Goal: Transaction & Acquisition: Obtain resource

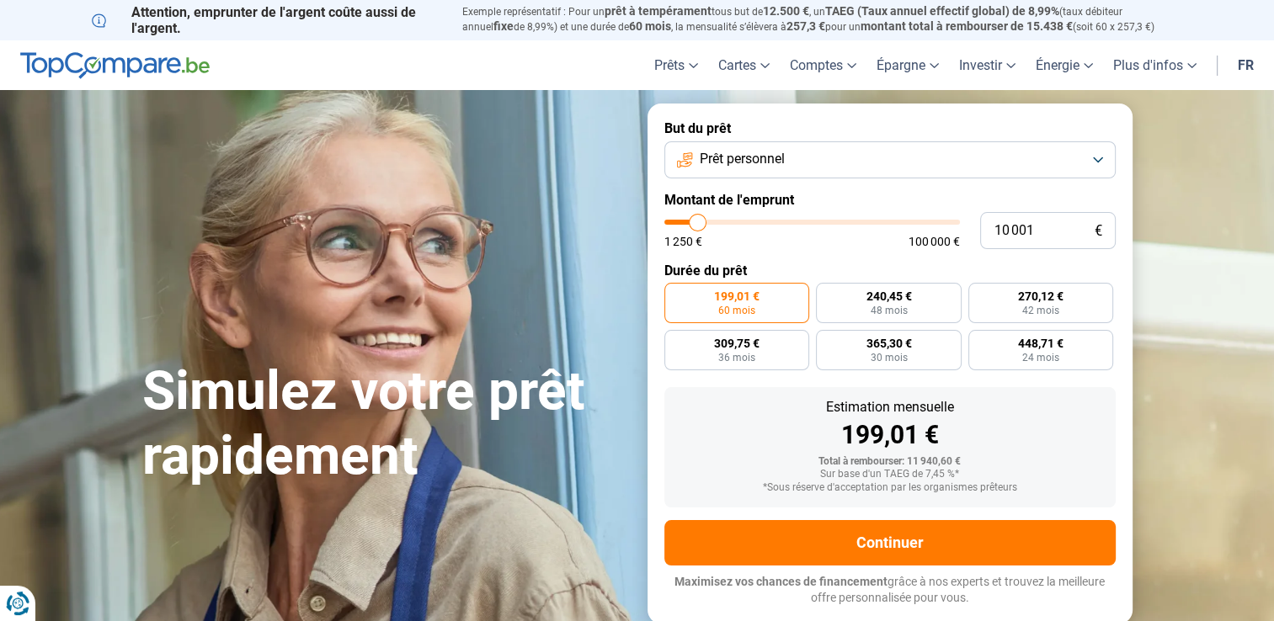
click at [854, 164] on button "Prêt personnel" at bounding box center [889, 159] width 451 height 37
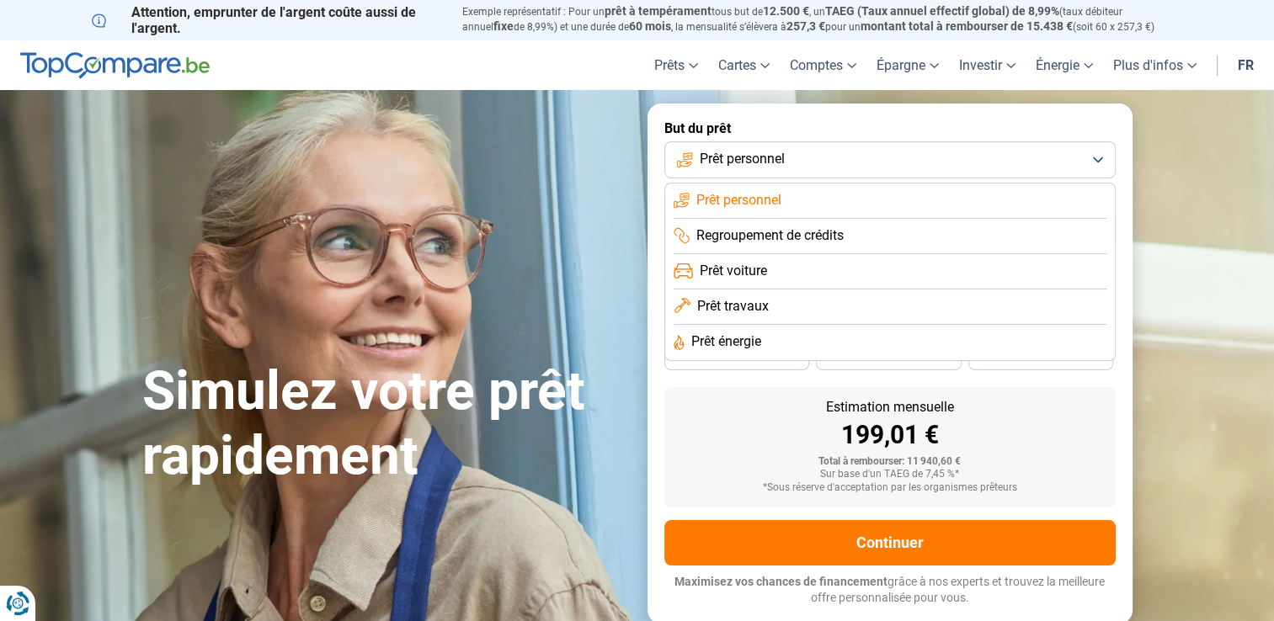
click at [1160, 429] on section "Simulez votre prêt rapidement Simulez votre prêt rapidement But du prêt Prêt pe…" at bounding box center [637, 363] width 1274 height 546
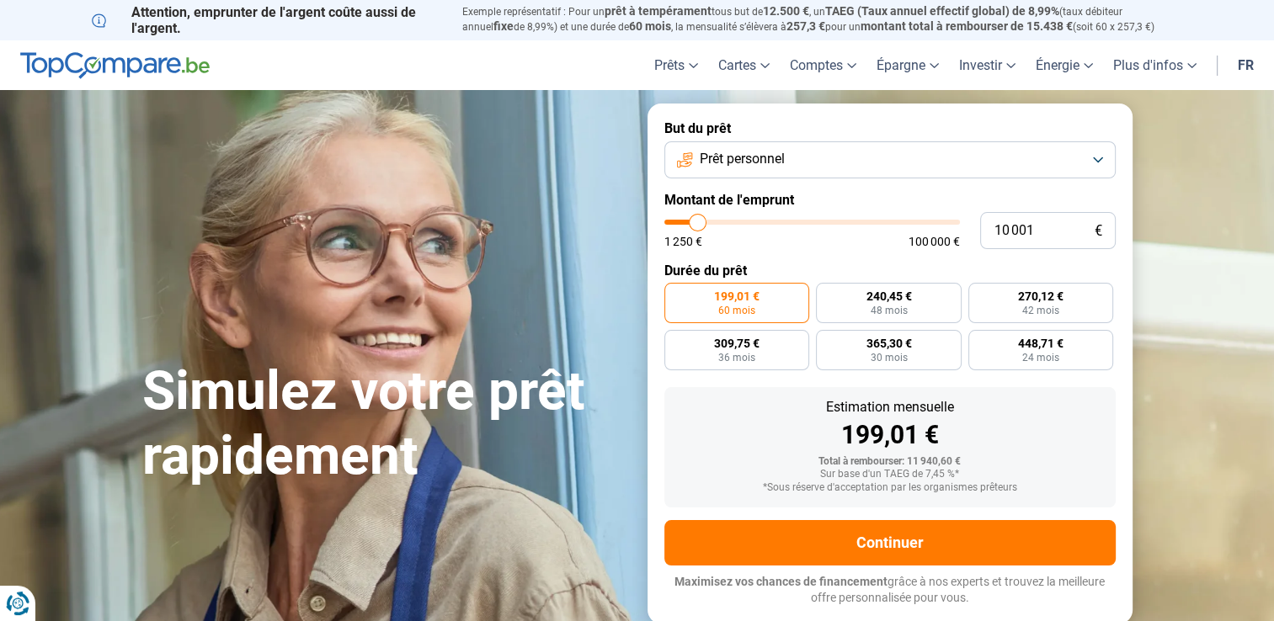
type input "10 500"
type input "10500"
type input "10 750"
type input "10750"
type input "11 000"
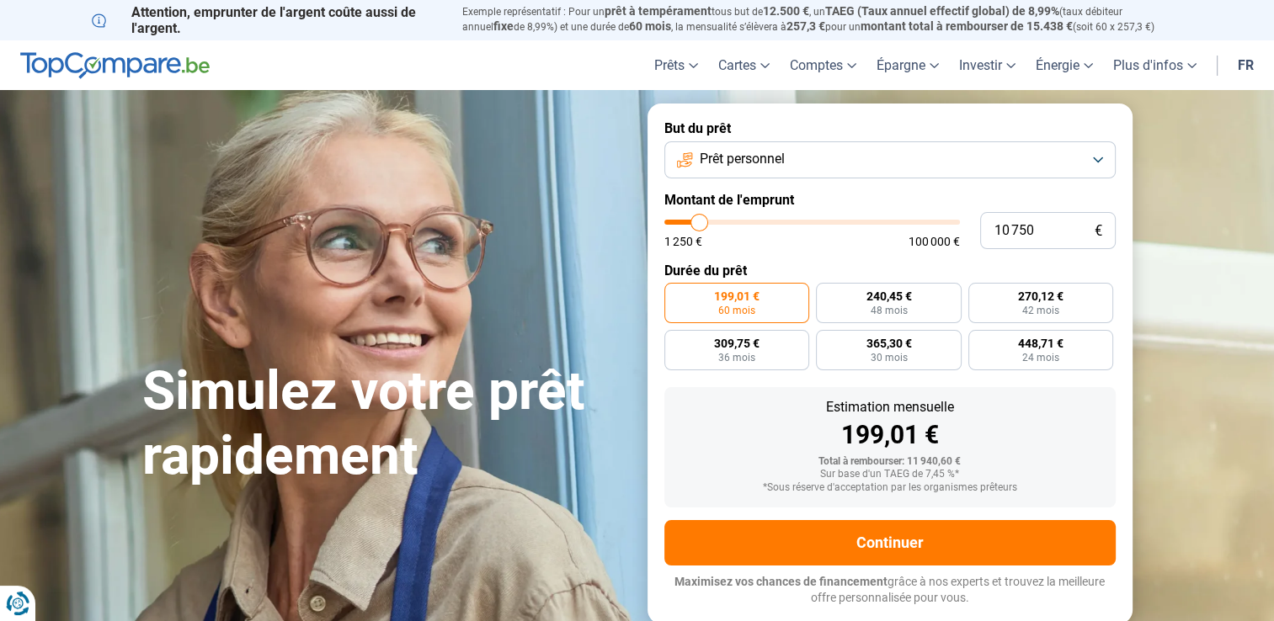
type input "11000"
type input "11 250"
type input "11250"
type input "11 500"
type input "11500"
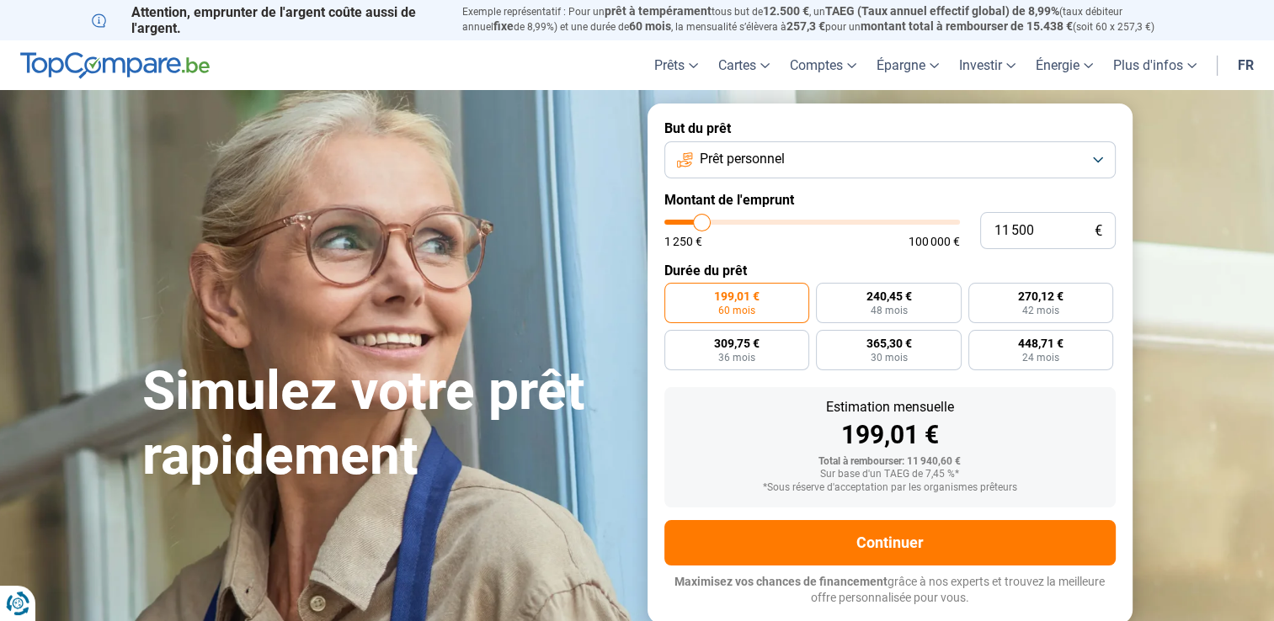
type input "11 750"
type input "11750"
type input "12 000"
type input "12000"
type input "12 250"
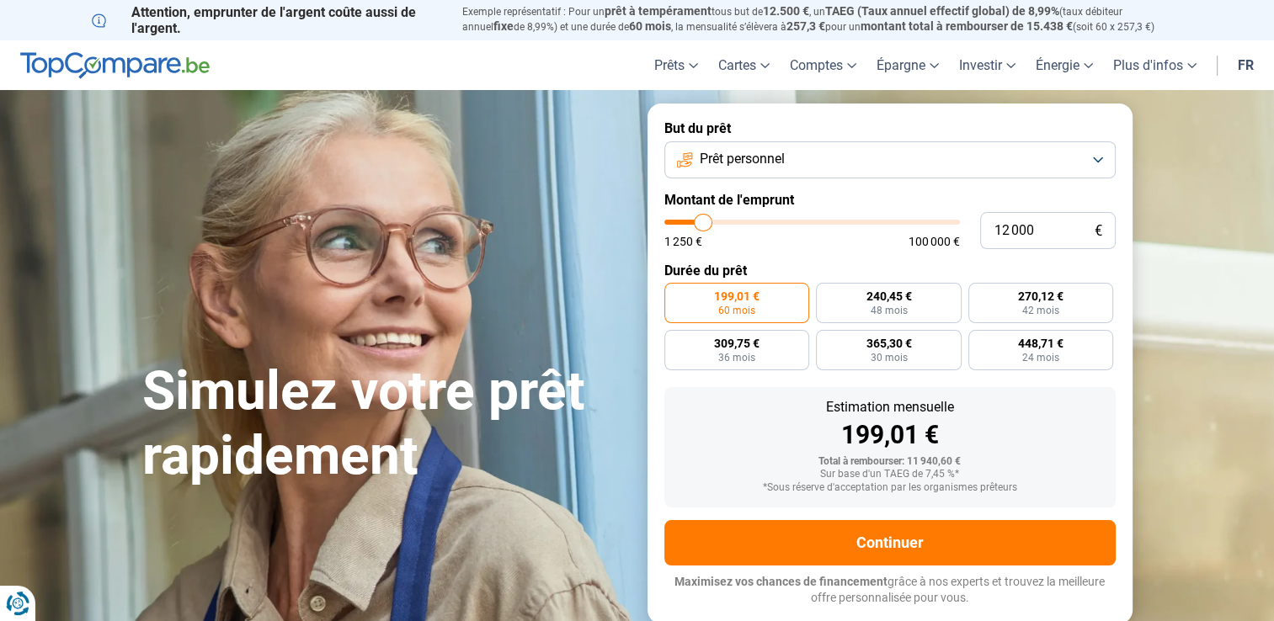
type input "12250"
type input "12 500"
type input "12500"
type input "12 750"
type input "12750"
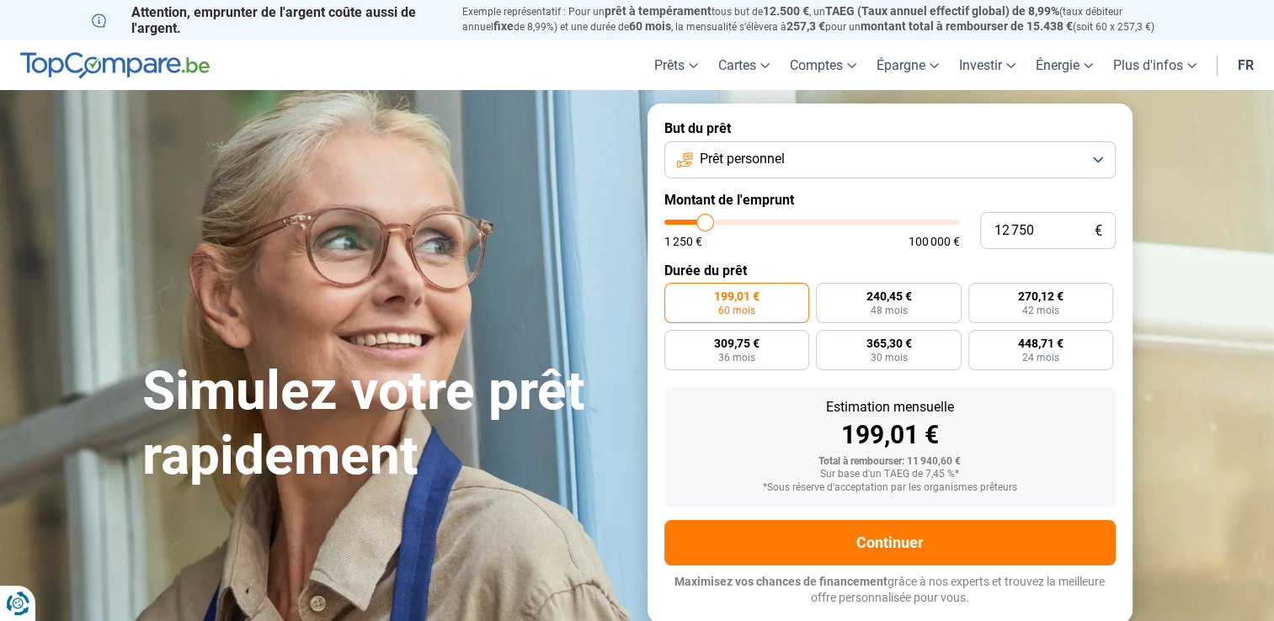
type input "13 000"
type input "13000"
type input "13 250"
type input "13250"
type input "13 000"
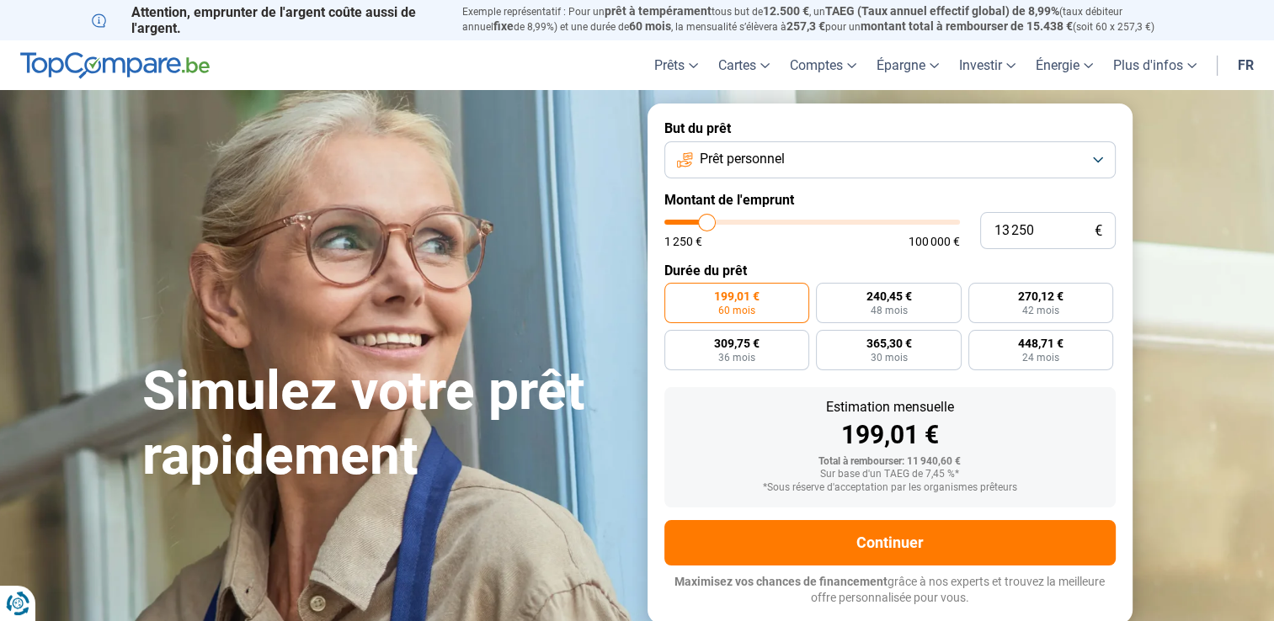
type input "13000"
type input "12 750"
type input "12750"
type input "12 500"
type input "12500"
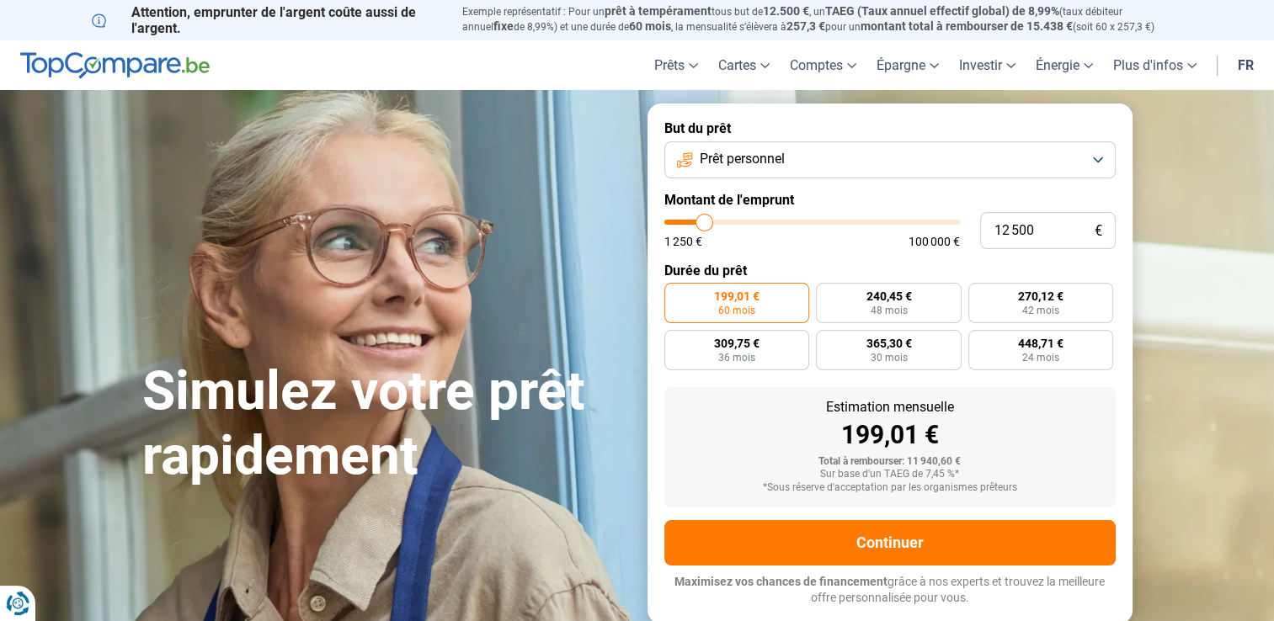
type input "12 250"
type input "12250"
type input "12 000"
type input "12000"
type input "11 750"
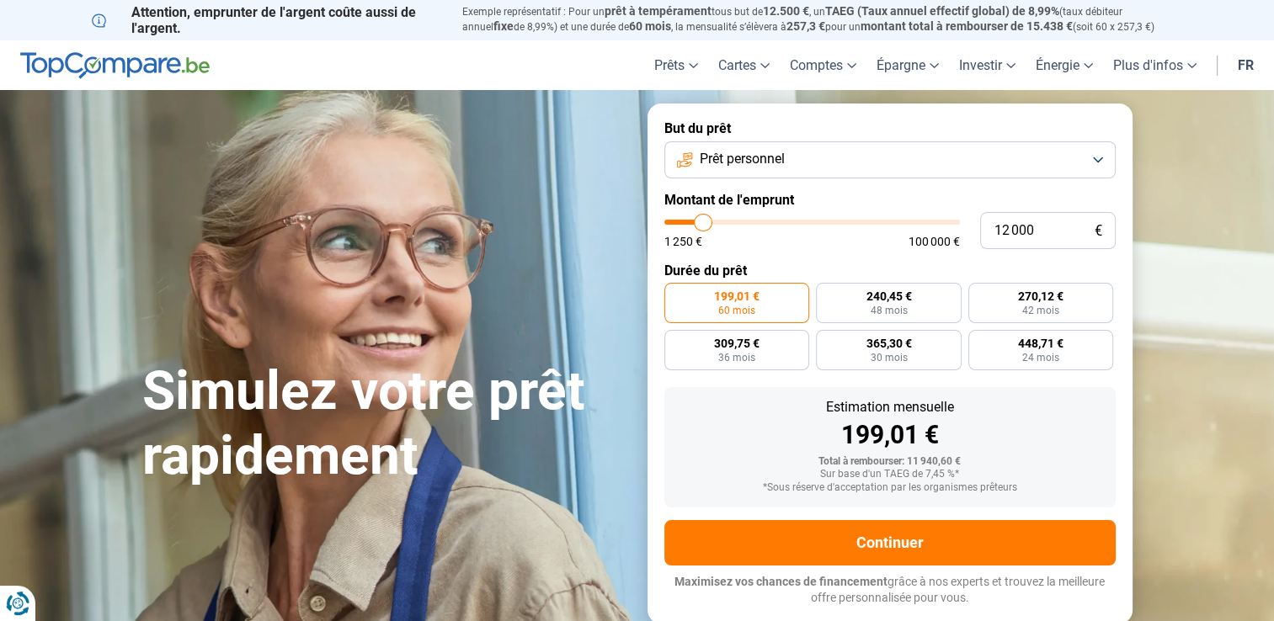
type input "11750"
type input "11 500"
type input "11500"
type input "11 250"
type input "11250"
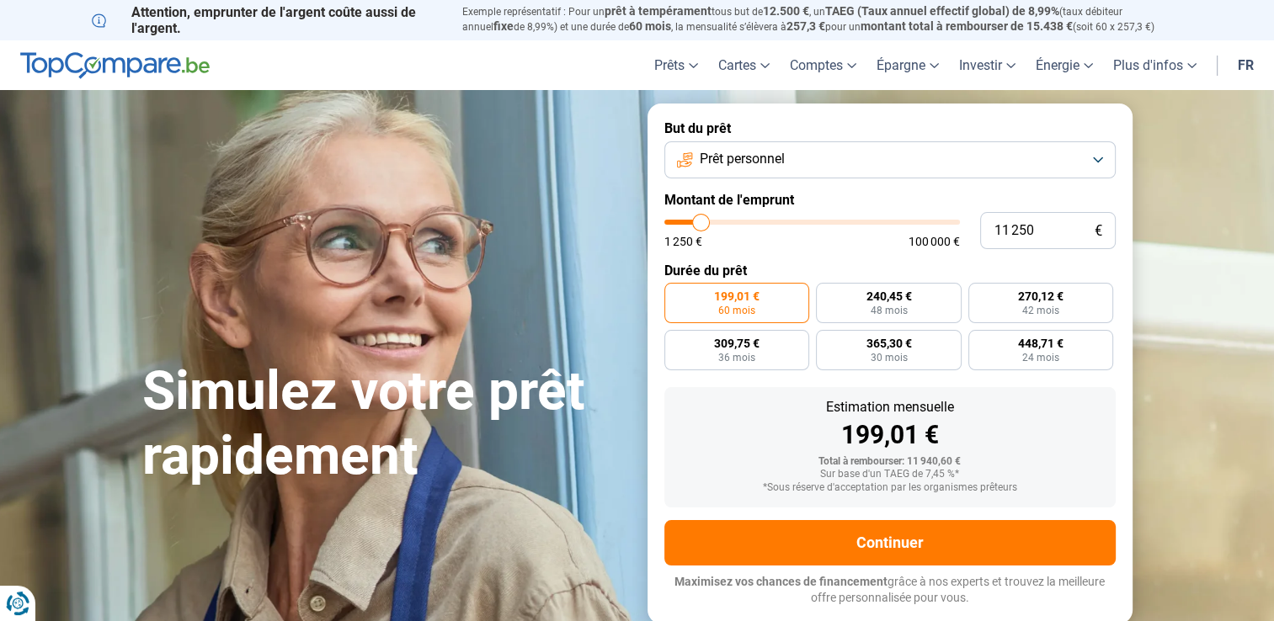
type input "11 000"
type input "11000"
type input "10 750"
type input "10750"
type input "10 500"
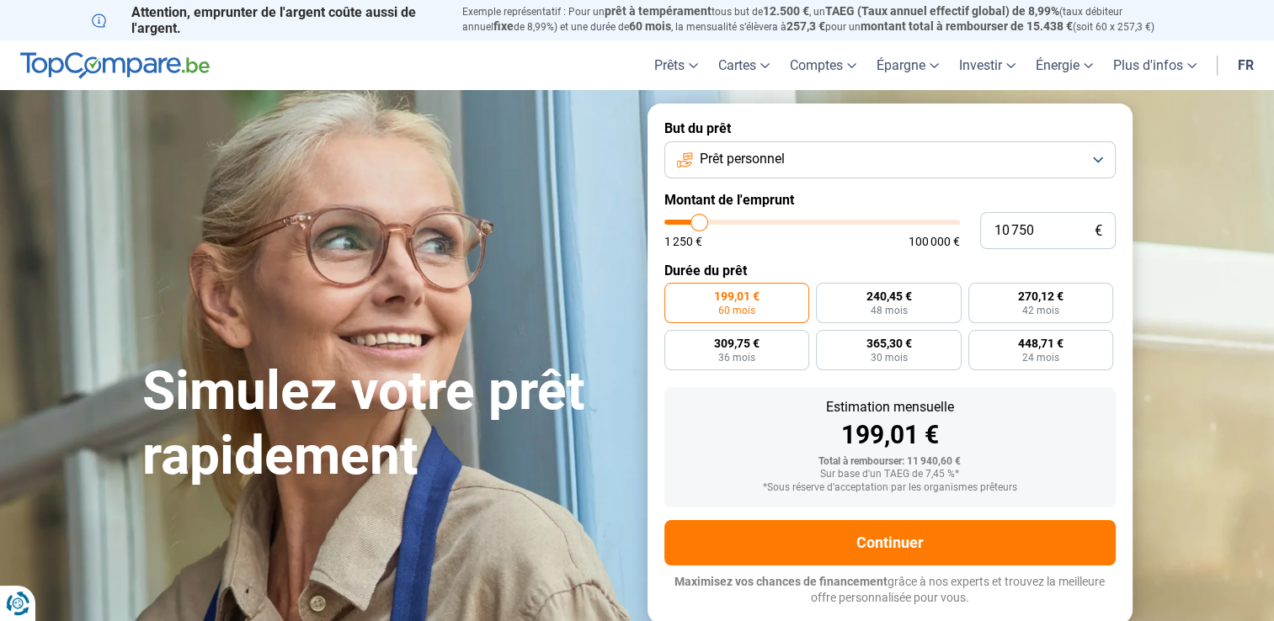
type input "10500"
type input "10 250"
type input "10250"
type input "10 000"
type input "10000"
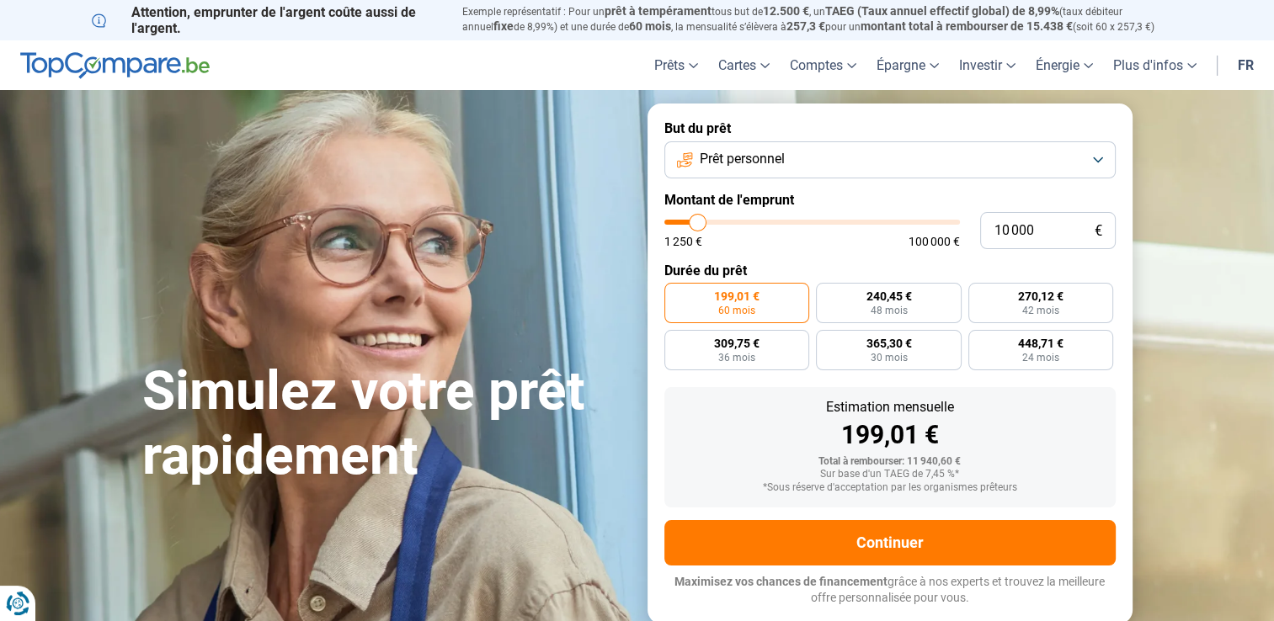
type input "9 750"
type input "9750"
click at [697, 225] on input "range" at bounding box center [811, 222] width 295 height 5
radio input "true"
drag, startPoint x: 1027, startPoint y: 228, endPoint x: 976, endPoint y: 229, distance: 50.5
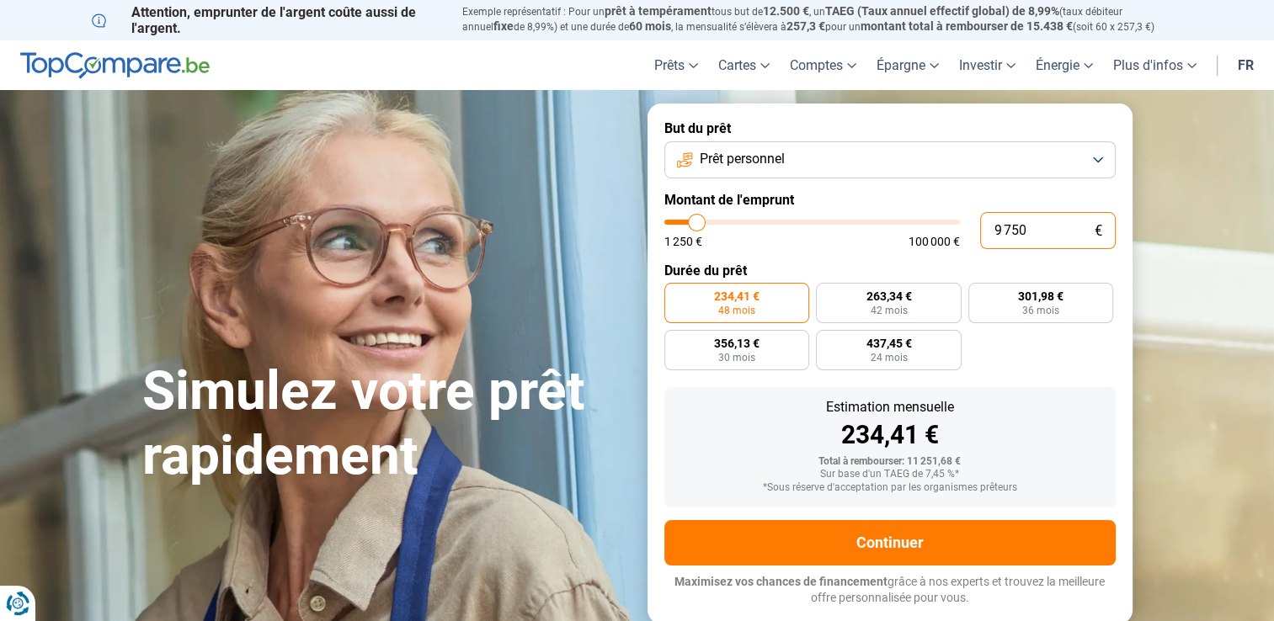
click at [978, 229] on div "9 750 € 1 250 € 100 000 €" at bounding box center [889, 230] width 451 height 37
type input "4"
type input "1250"
type input "40"
type input "1250"
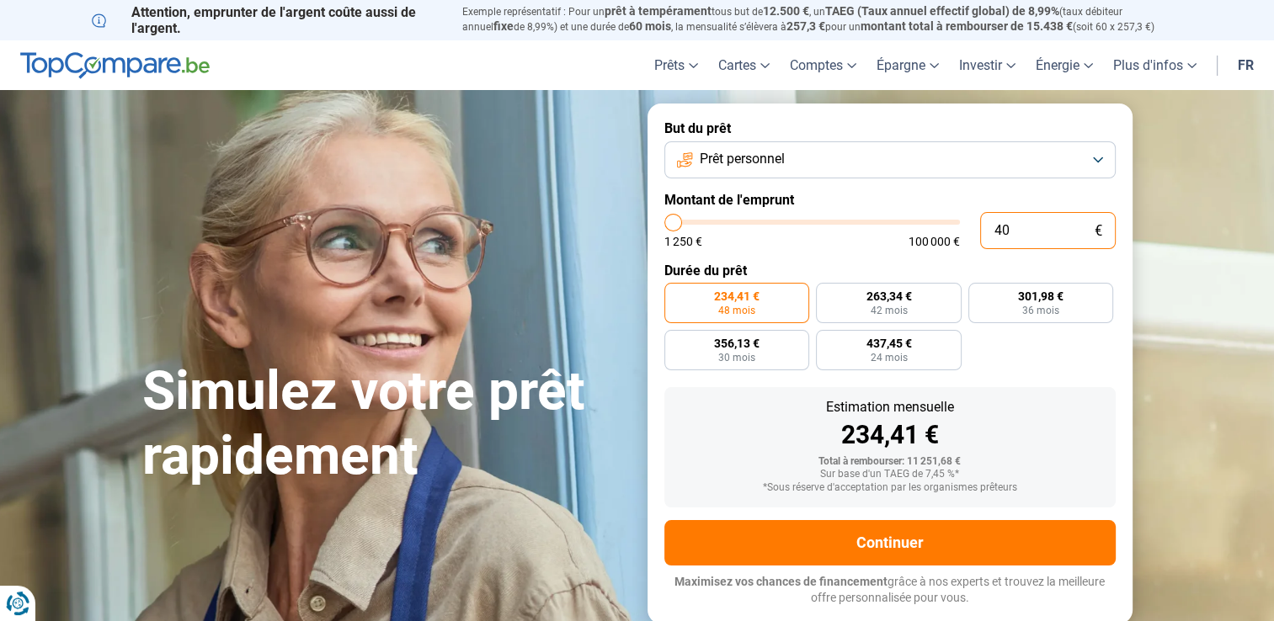
type input "400"
type input "1250"
type input "4 000"
type input "4000"
radio input "true"
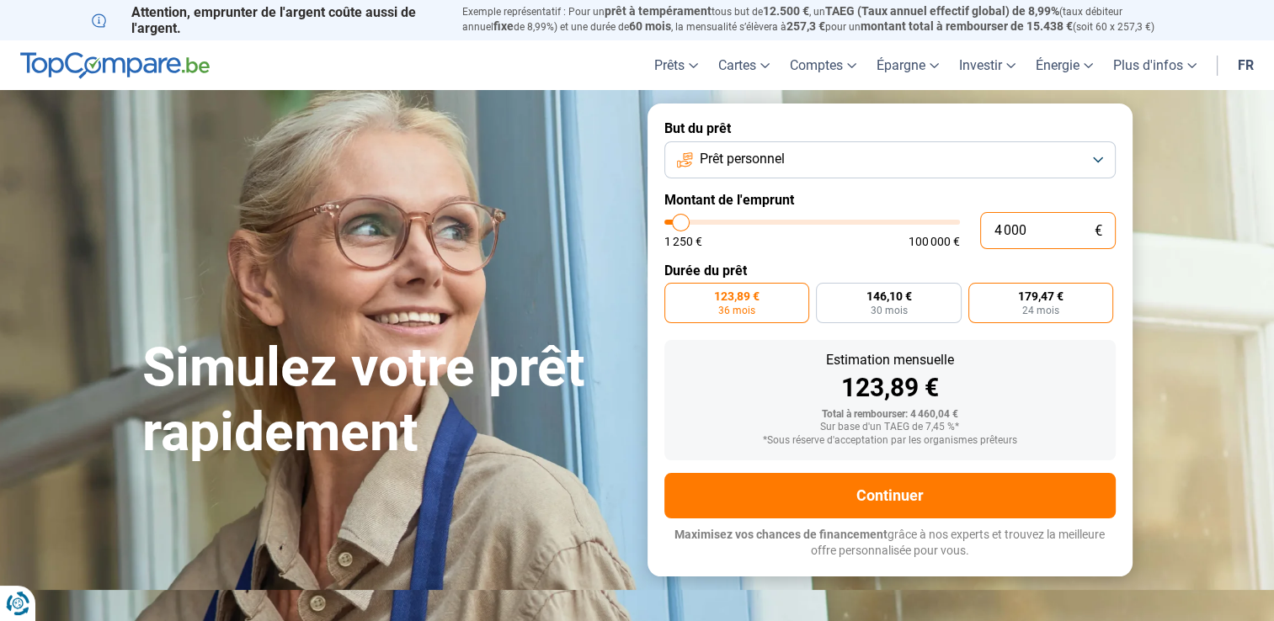
type input "4 000"
click at [1001, 306] on label "179,47 € 24 mois" at bounding box center [1041, 303] width 146 height 40
click at [979, 294] on input "179,47 € 24 mois" at bounding box center [973, 288] width 11 height 11
radio input "true"
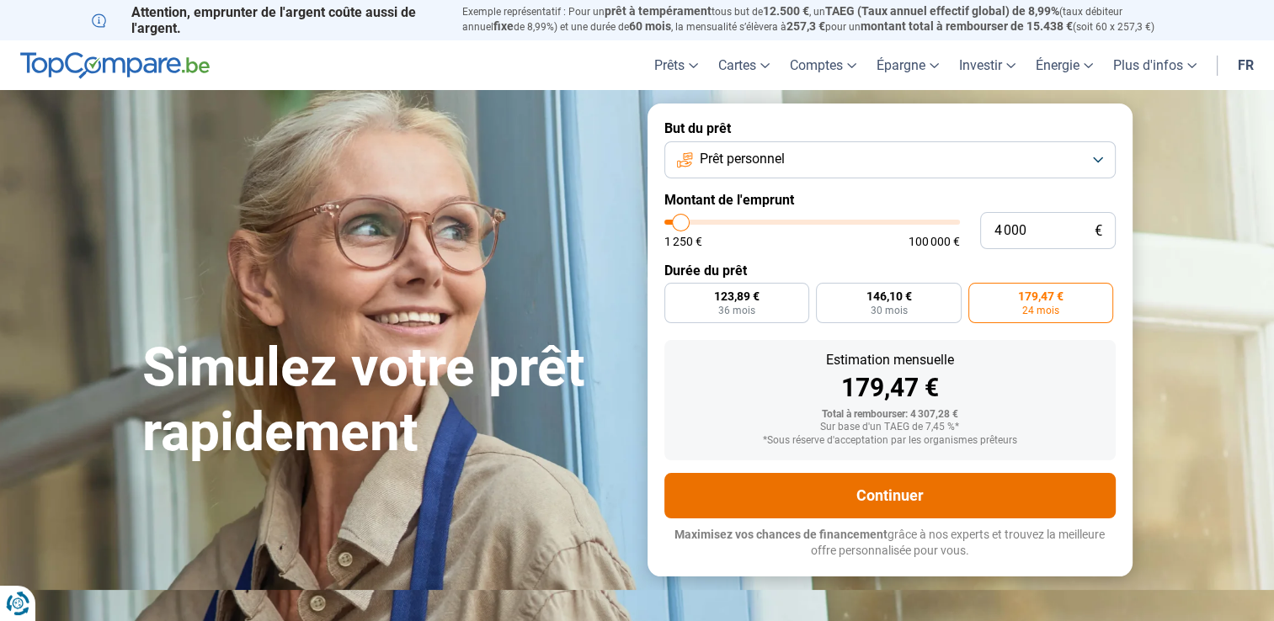
click at [930, 497] on button "Continuer" at bounding box center [889, 495] width 451 height 45
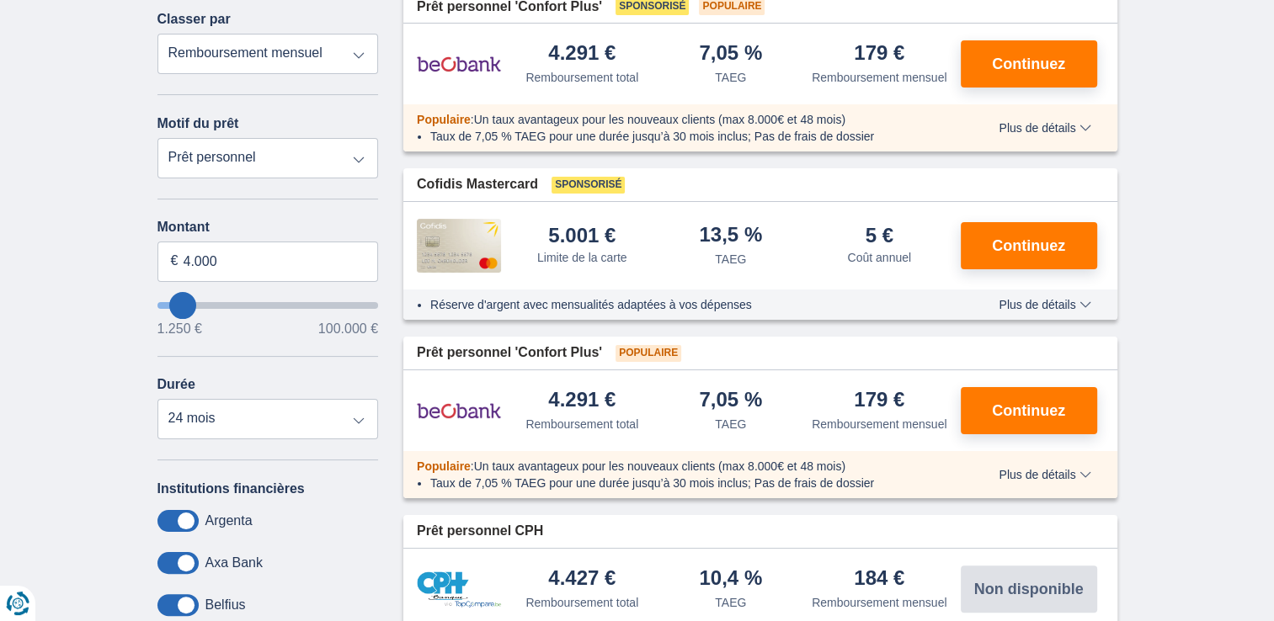
scroll to position [253, 0]
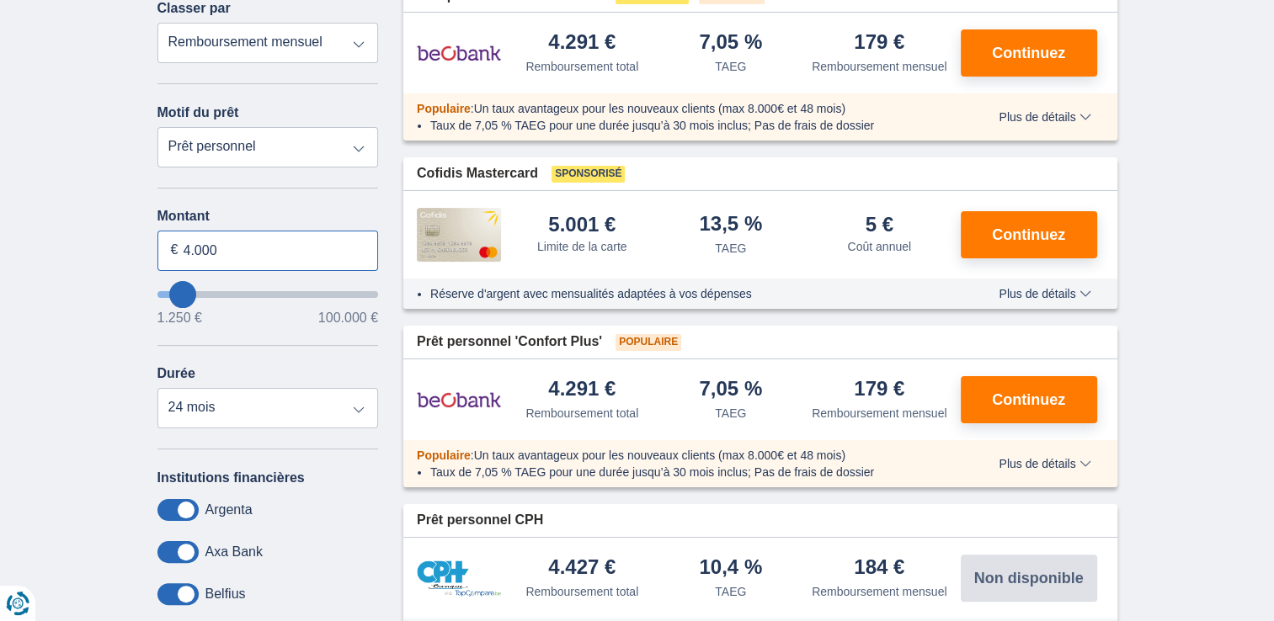
drag, startPoint x: 215, startPoint y: 251, endPoint x: 178, endPoint y: 253, distance: 38.0
click at [180, 253] on input "4.000" at bounding box center [267, 251] width 221 height 40
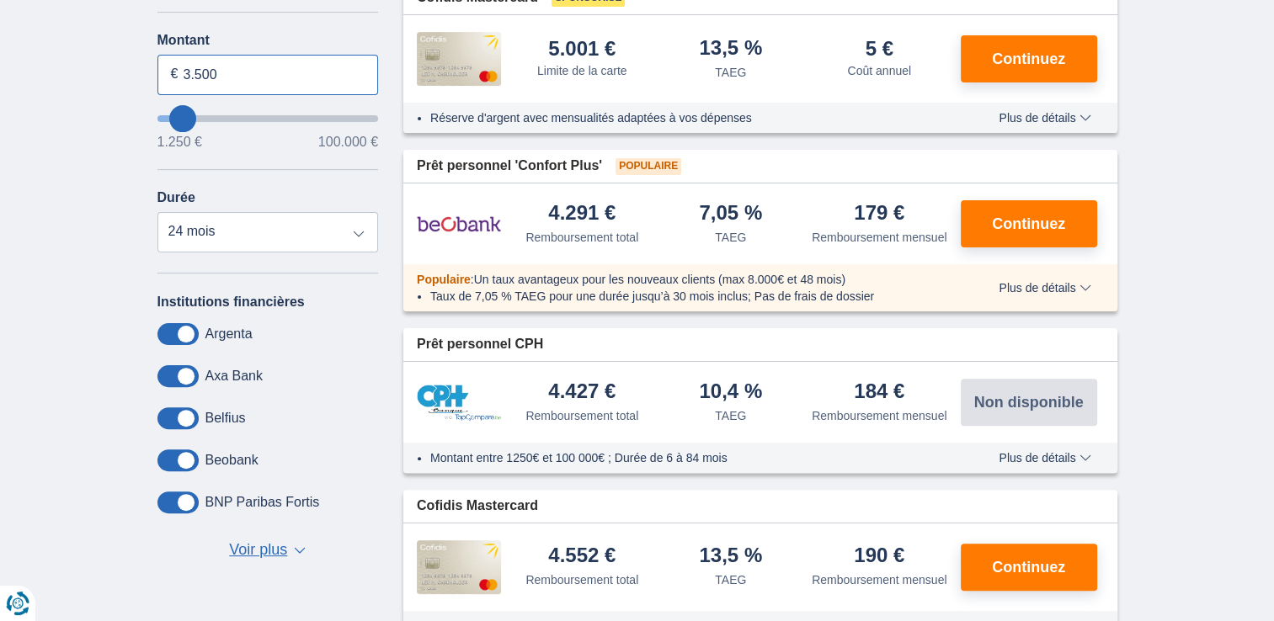
scroll to position [589, 0]
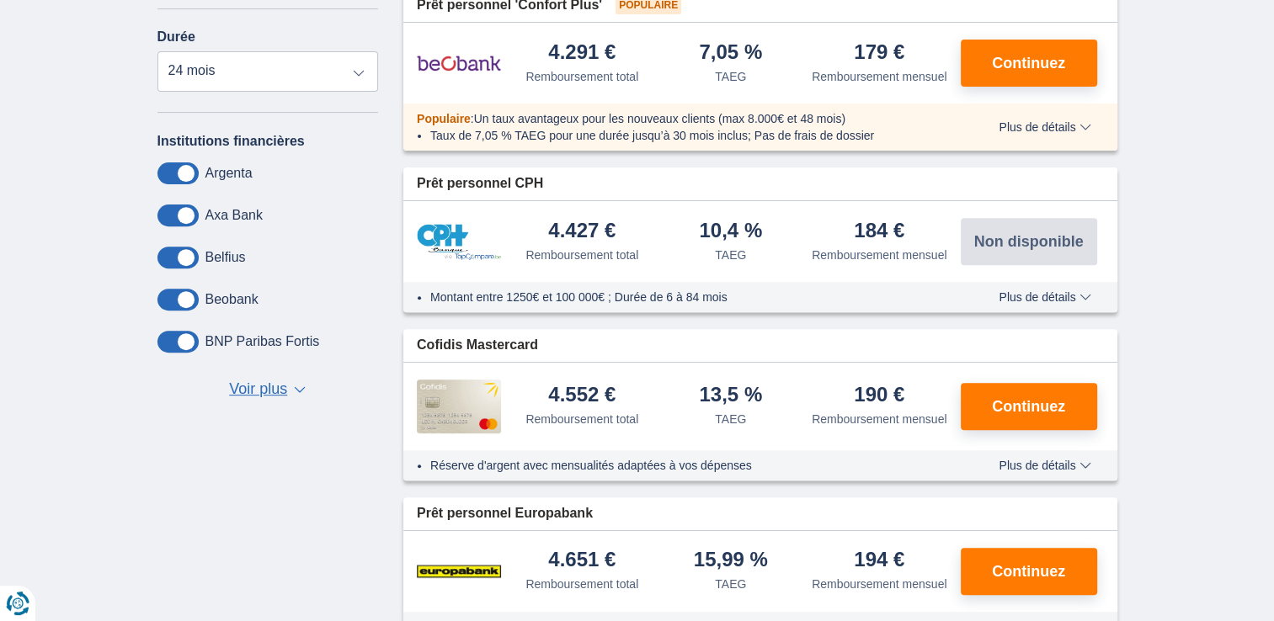
type input "3.500"
type input "3250"
select select "30"
click at [253, 390] on span "Voir plus" at bounding box center [258, 390] width 58 height 22
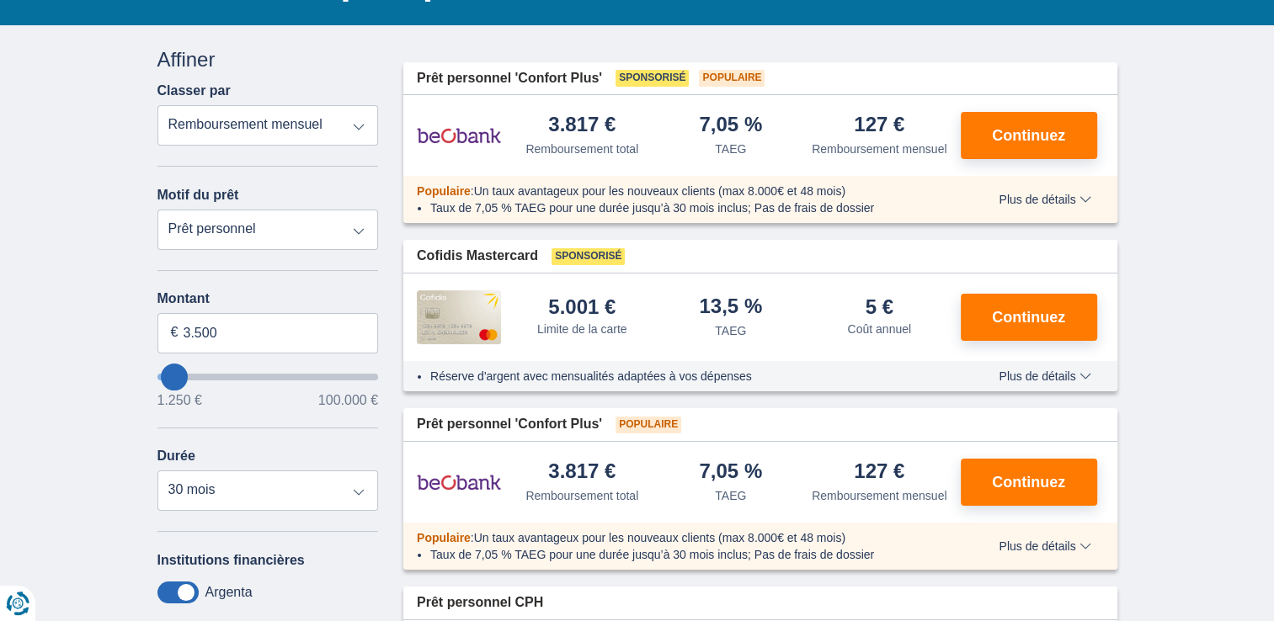
scroll to position [0, 0]
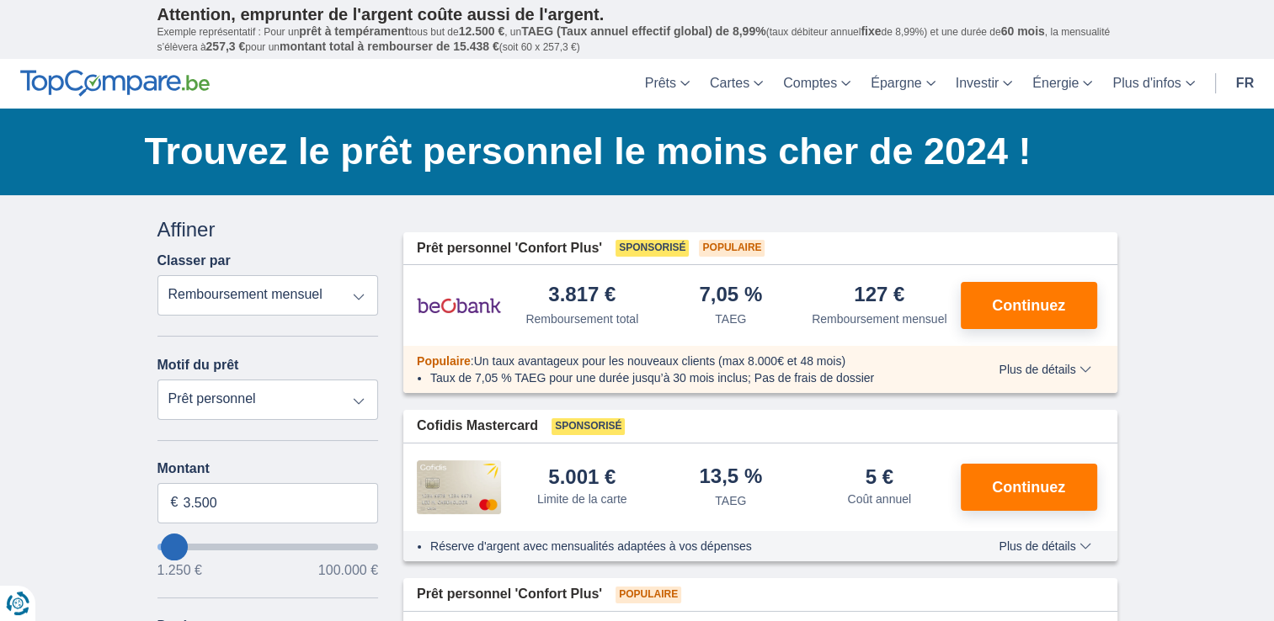
click at [1054, 357] on div "Populaire : Un taux avantageux pour les nouveaux clients (max 8.000€ et 48 mois…" at bounding box center [760, 369] width 714 height 47
click at [1067, 372] on span "Plus de détails" at bounding box center [1044, 370] width 92 height 12
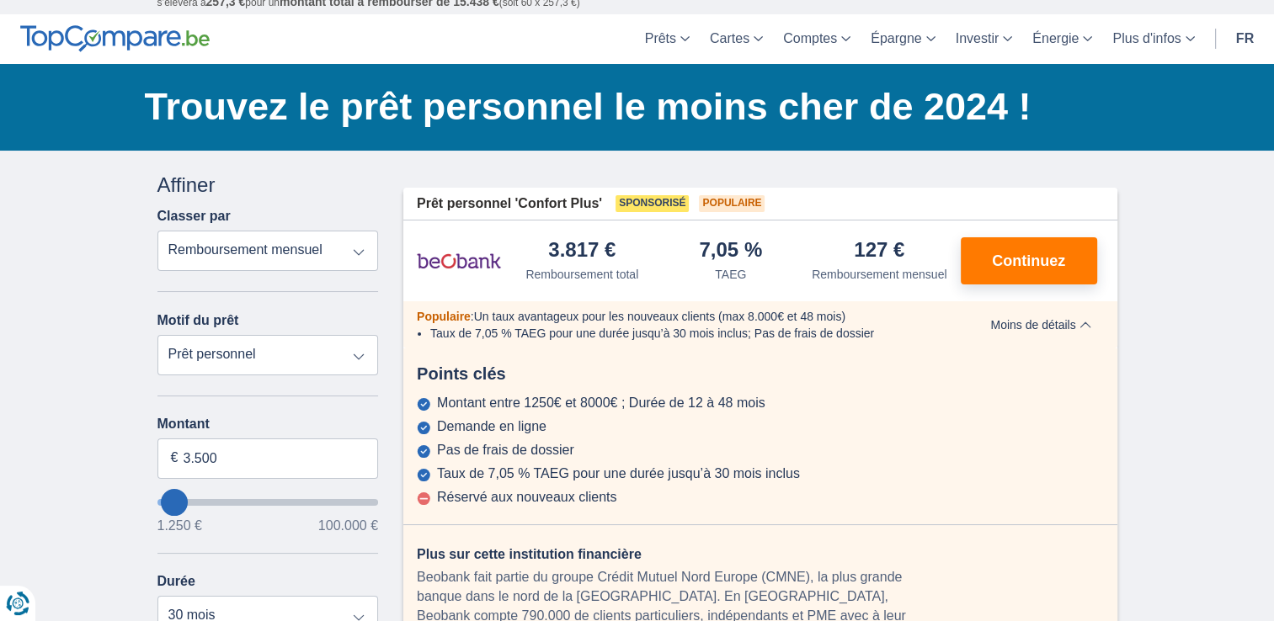
scroll to position [84, 0]
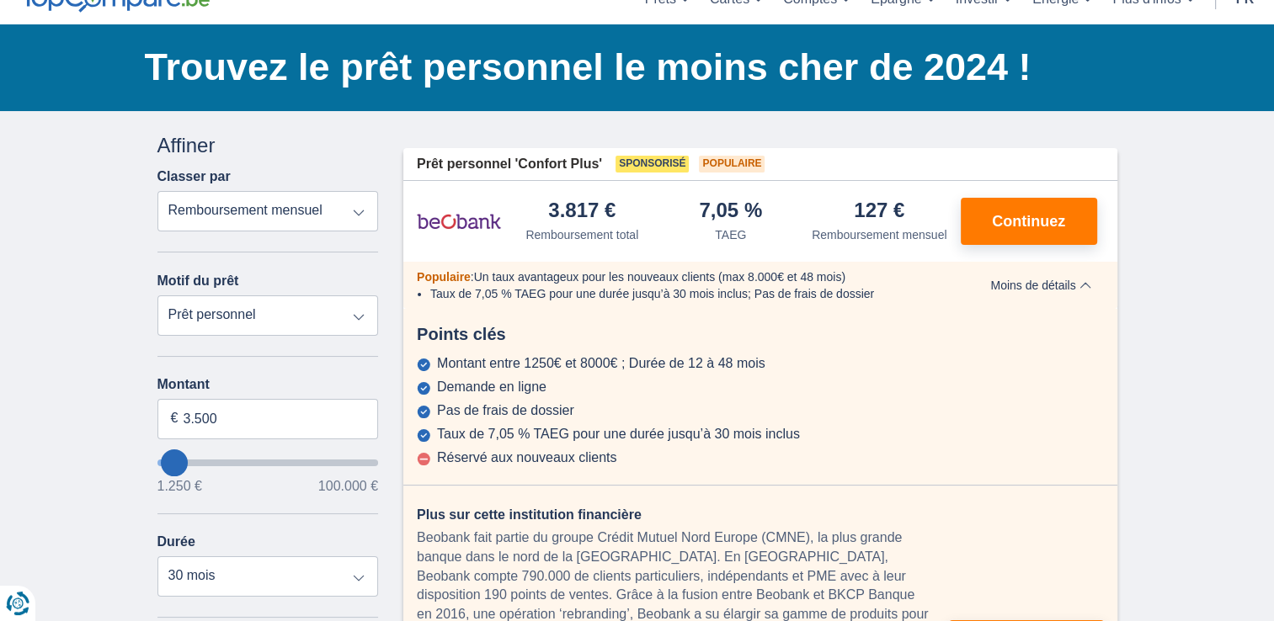
click at [422, 457] on span at bounding box center [423, 458] width 13 height 13
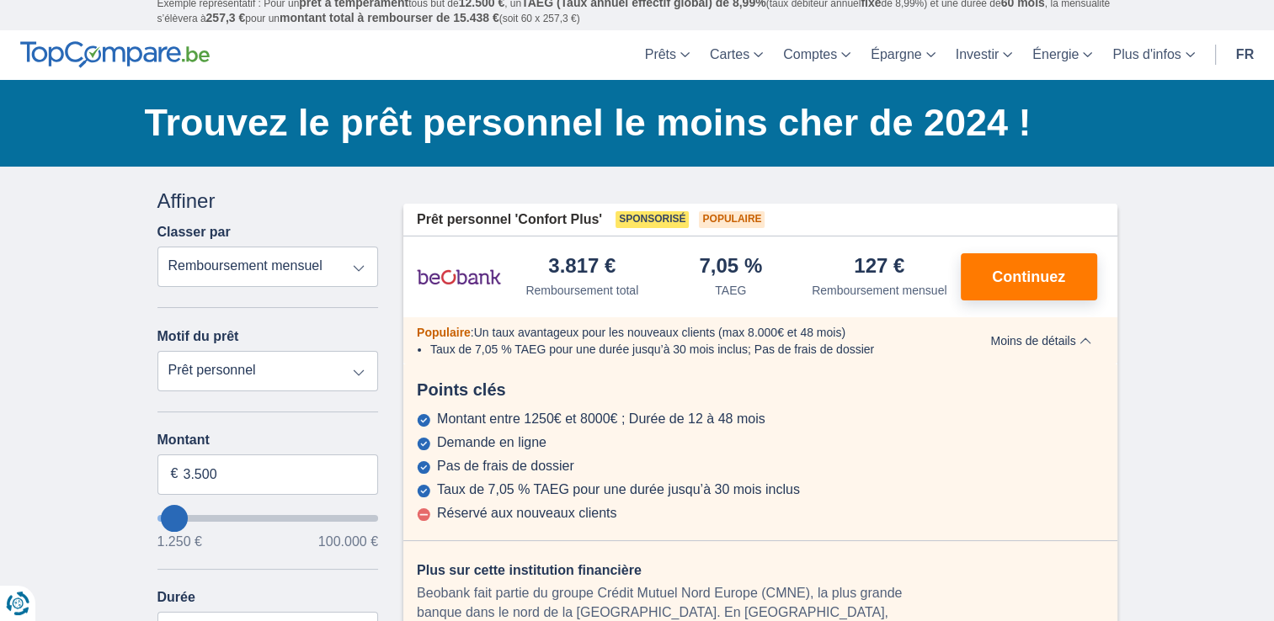
scroll to position [0, 0]
